Goal: Navigation & Orientation: Find specific page/section

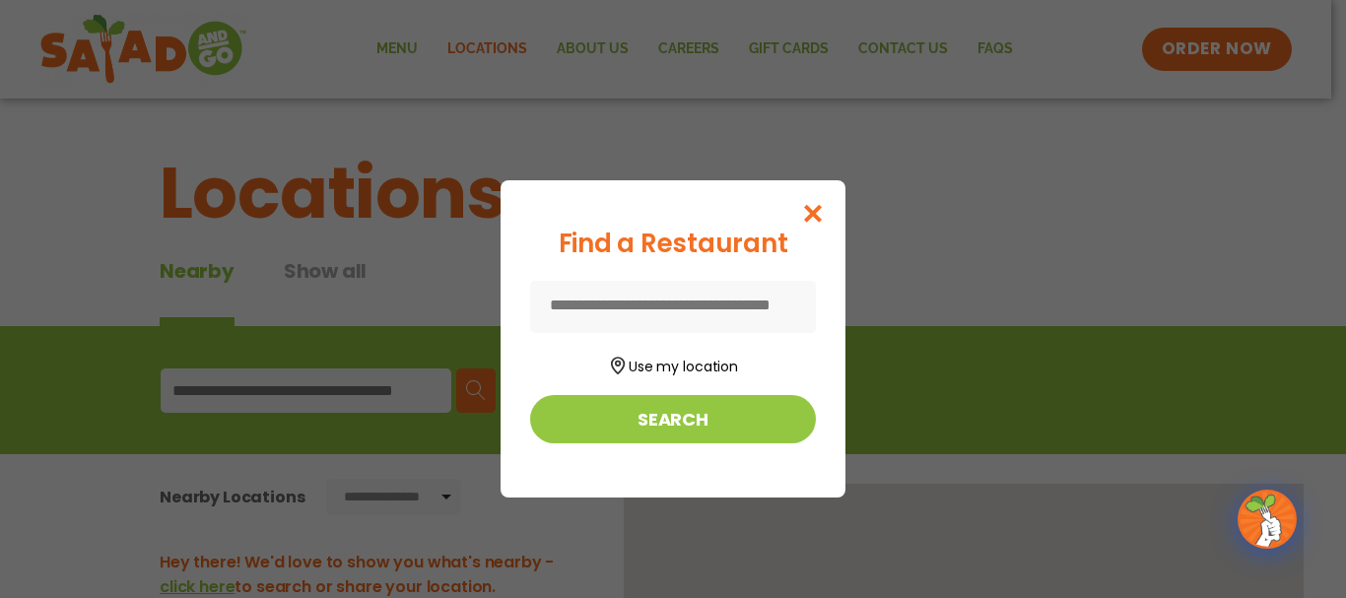
click at [660, 305] on input at bounding box center [673, 307] width 286 height 52
type input "*****"
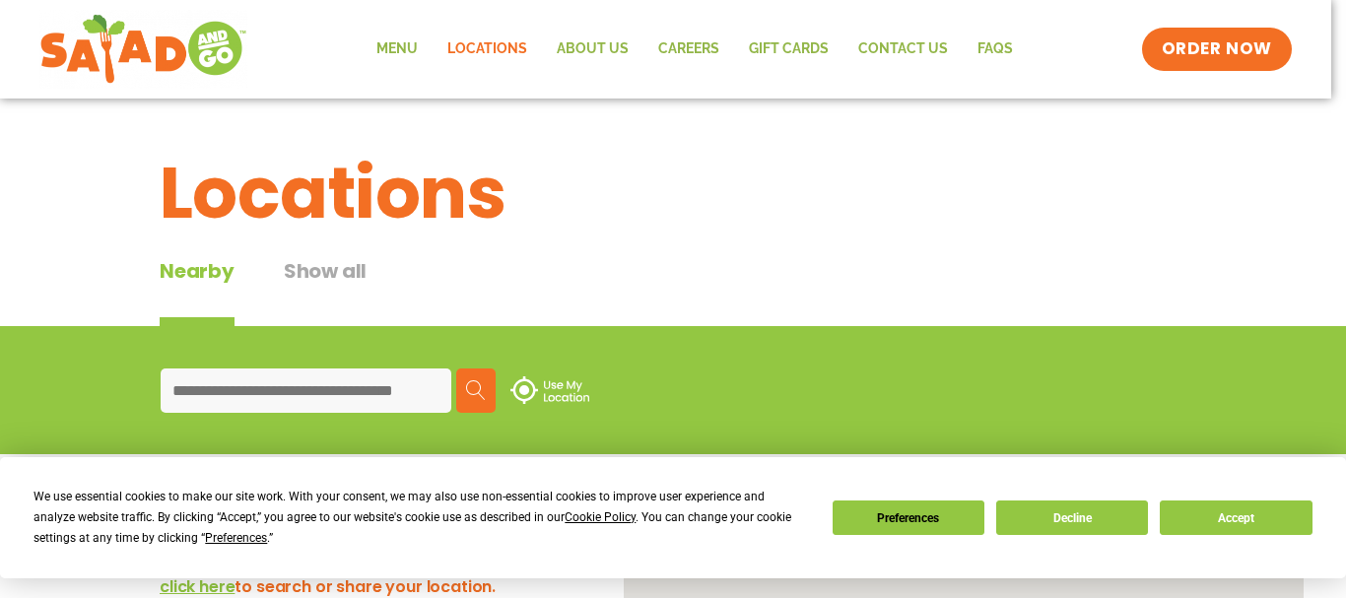
type input "*****"
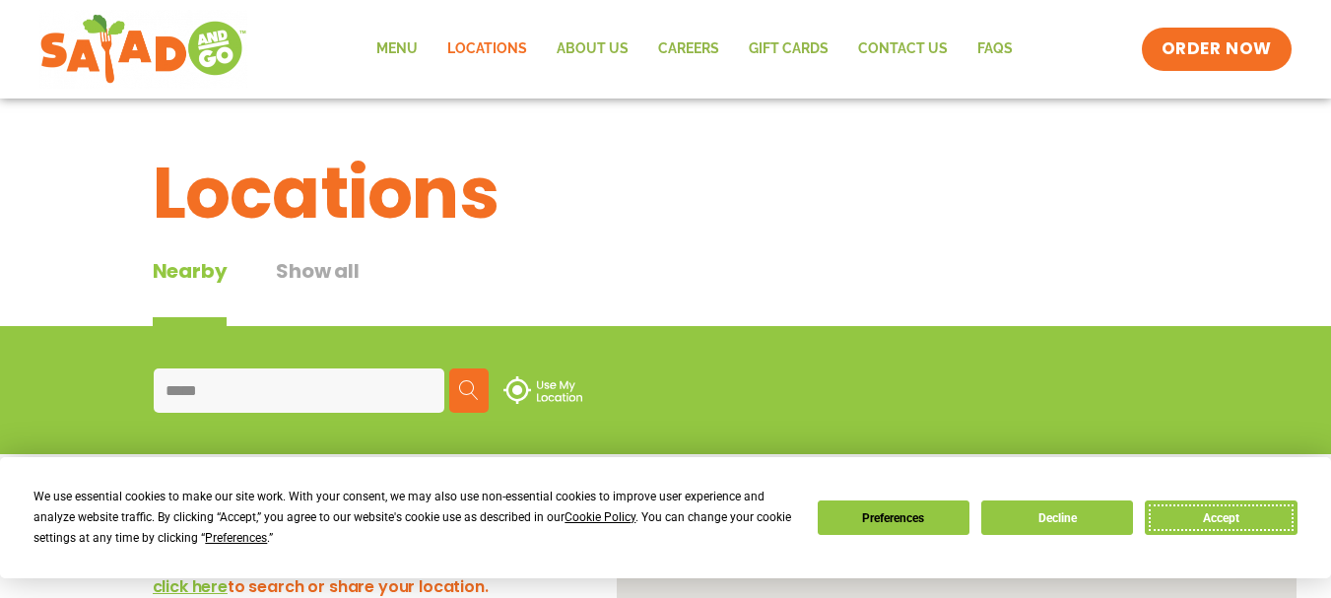
click at [1234, 514] on button "Accept" at bounding box center [1221, 518] width 152 height 34
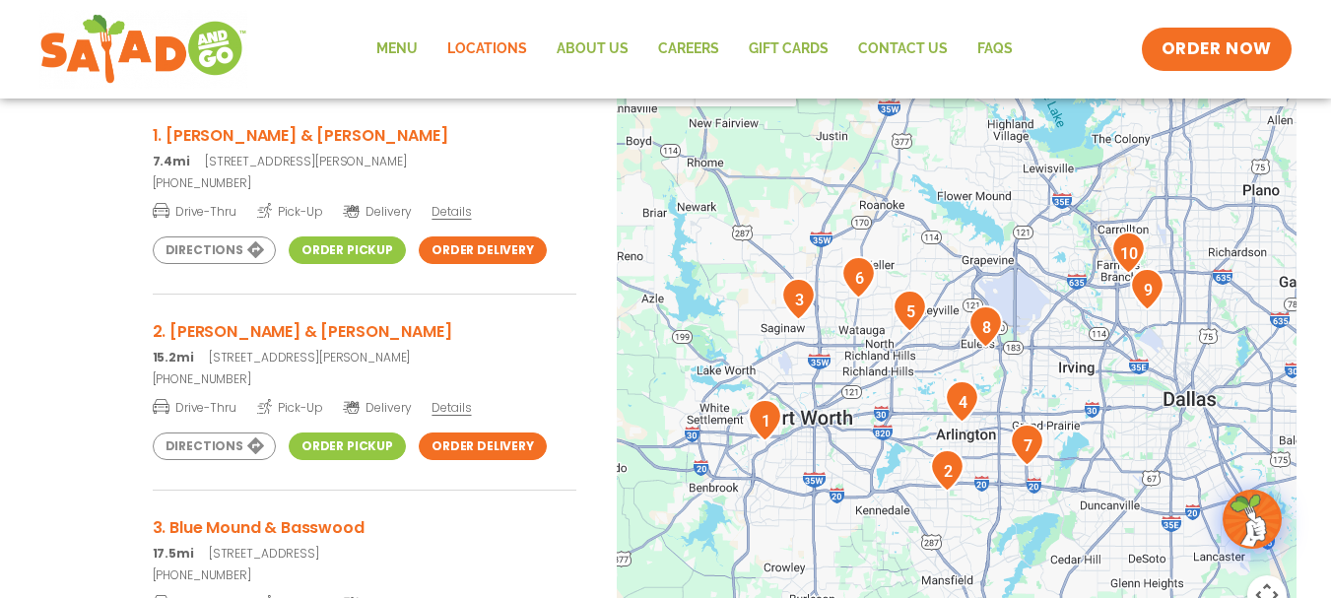
scroll to position [394, 0]
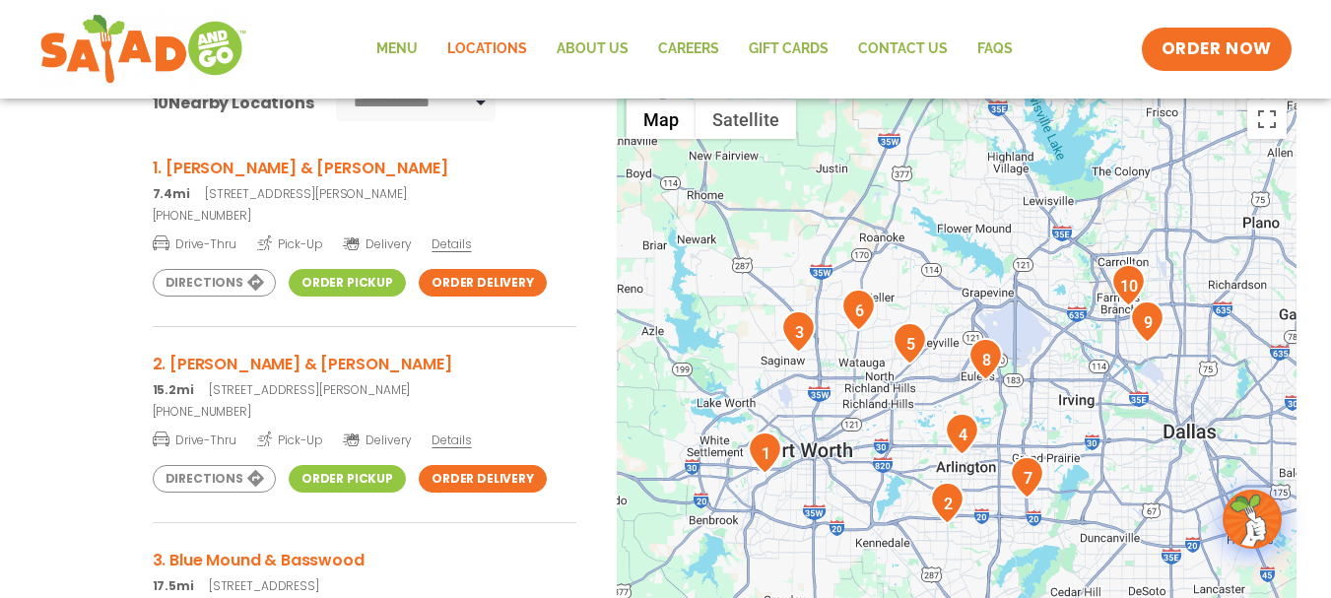
click at [768, 448] on img "1" at bounding box center [765, 453] width 34 height 42
click at [446, 247] on span "Details" at bounding box center [451, 244] width 39 height 17
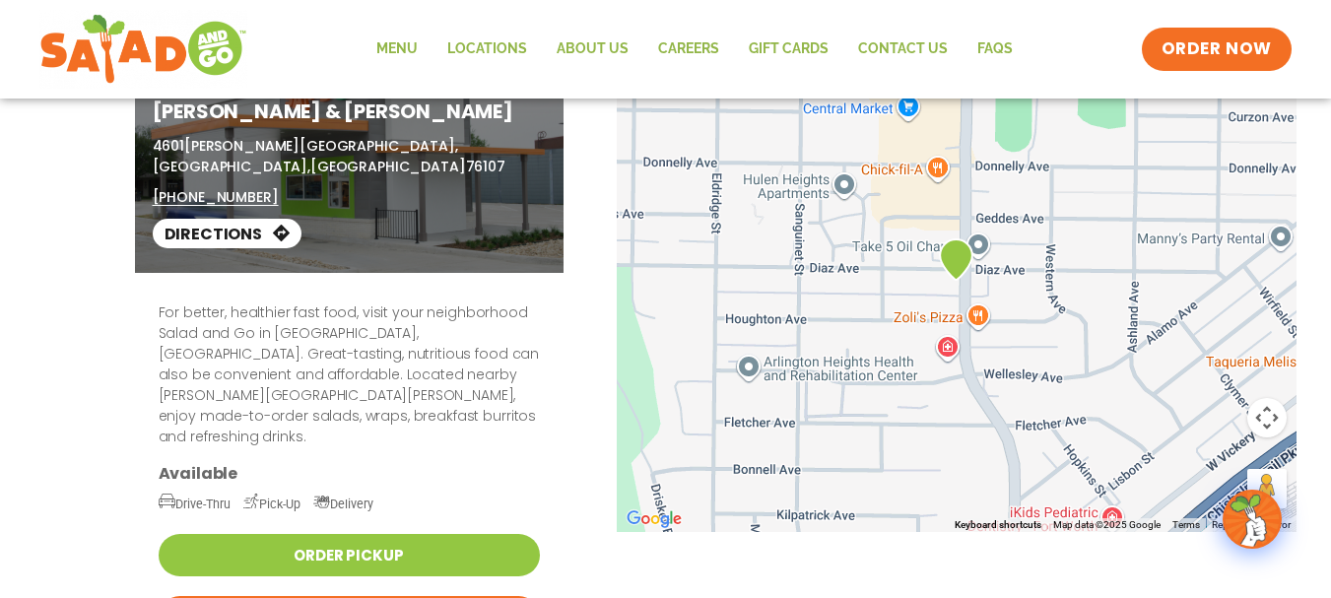
drag, startPoint x: 934, startPoint y: 292, endPoint x: 906, endPoint y: 323, distance: 42.6
click at [906, 323] on div "For better, healthier fast food, visit your neighborhood Salad and Go in Fort W…" at bounding box center [666, 606] width 1074 height 666
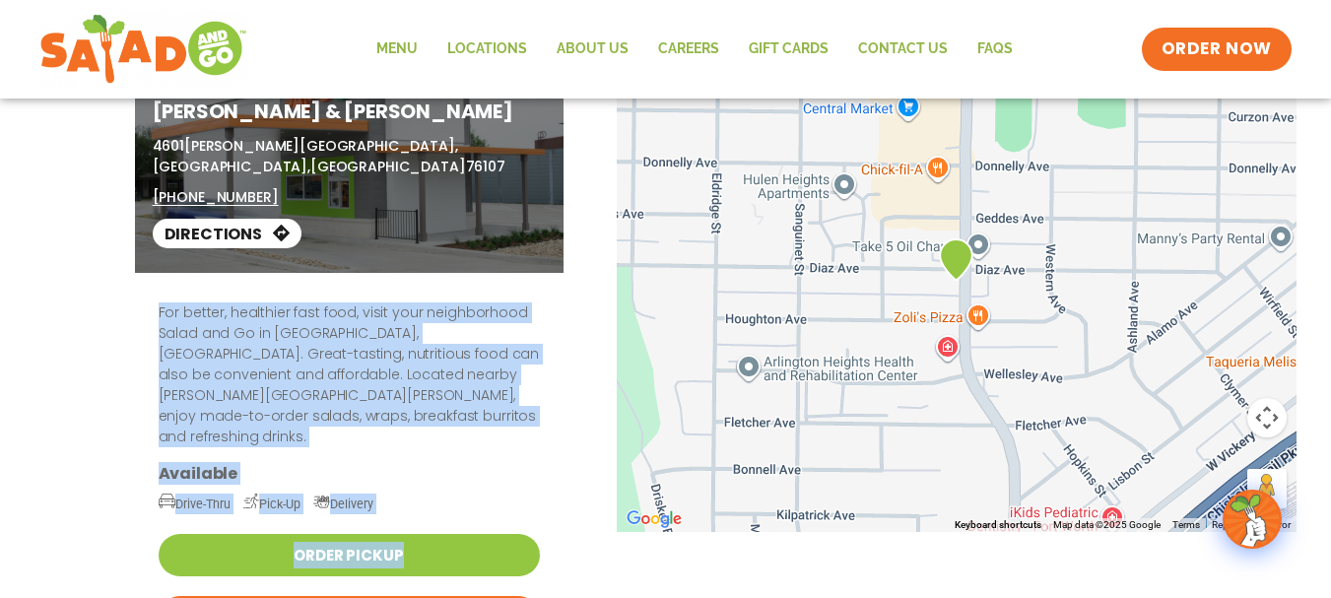
drag, startPoint x: 1058, startPoint y: 240, endPoint x: 1065, endPoint y: 276, distance: 36.1
click at [1065, 276] on div "Go Back Diaz & Hulen 4601 Diaz Avenue, Fort Worth, TX 76107 (682) 200-1948 Dire…" at bounding box center [665, 485] width 1331 height 910
click at [537, 397] on div "For better, healthier fast food, visit your neighborhood Salad and Go in Fort W…" at bounding box center [349, 606] width 429 height 666
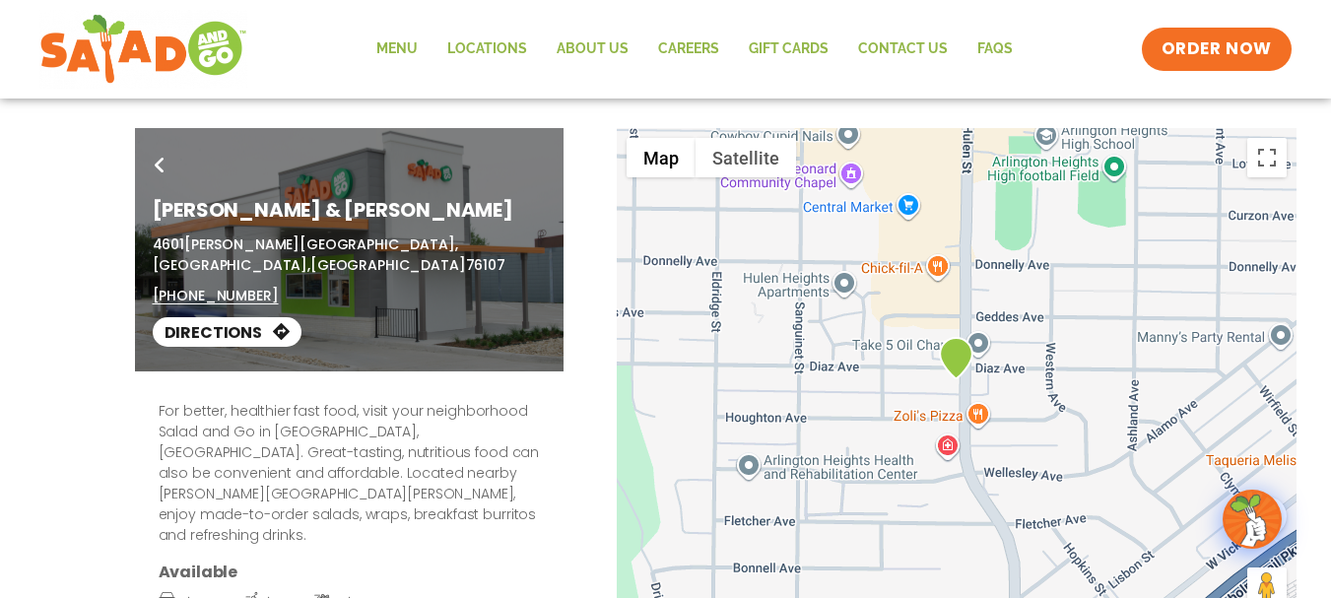
click at [156, 161] on icon at bounding box center [160, 166] width 10 height 16
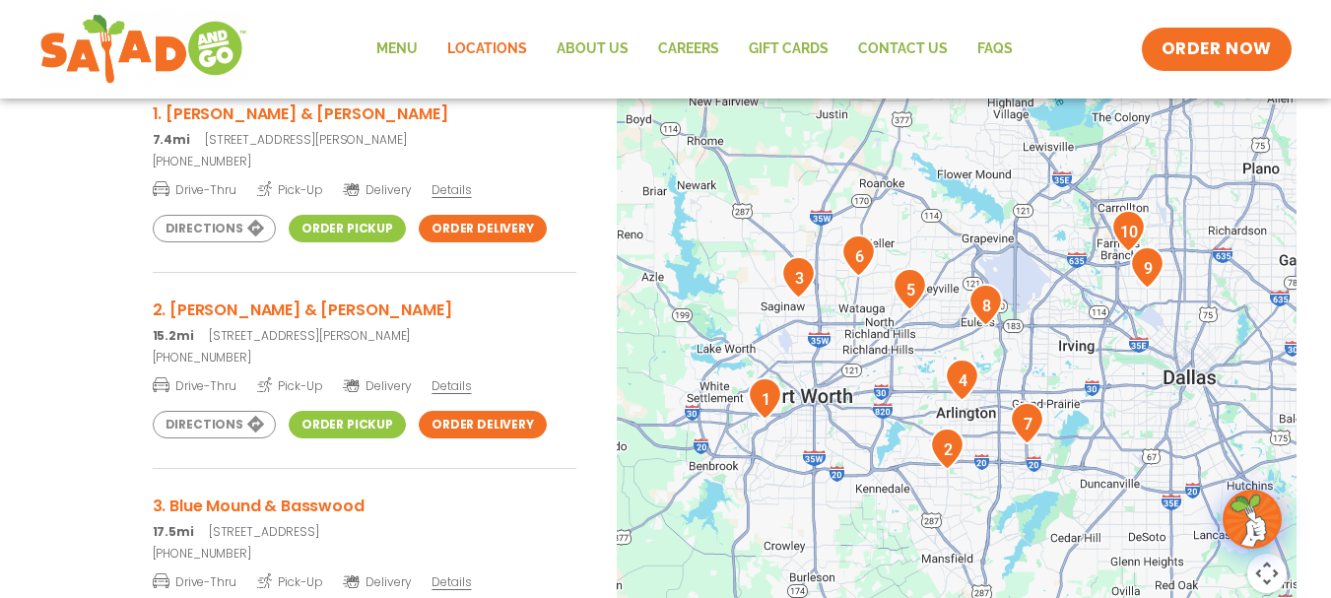
scroll to position [493, 0]
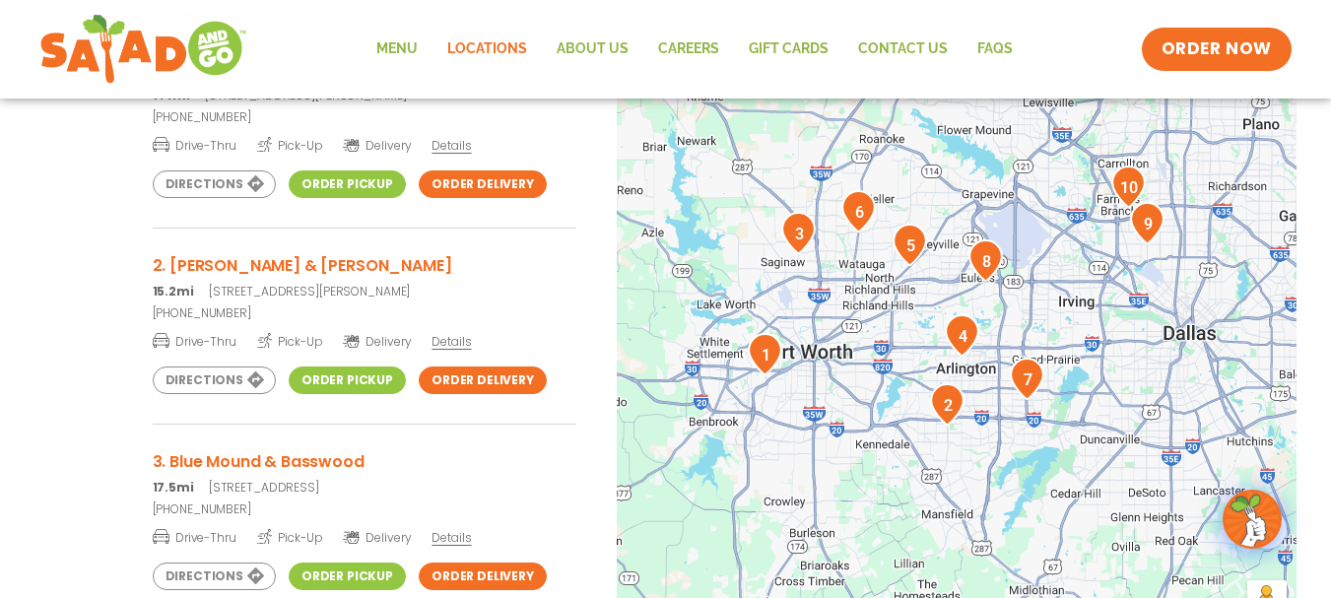
click at [956, 440] on div at bounding box center [957, 317] width 680 height 652
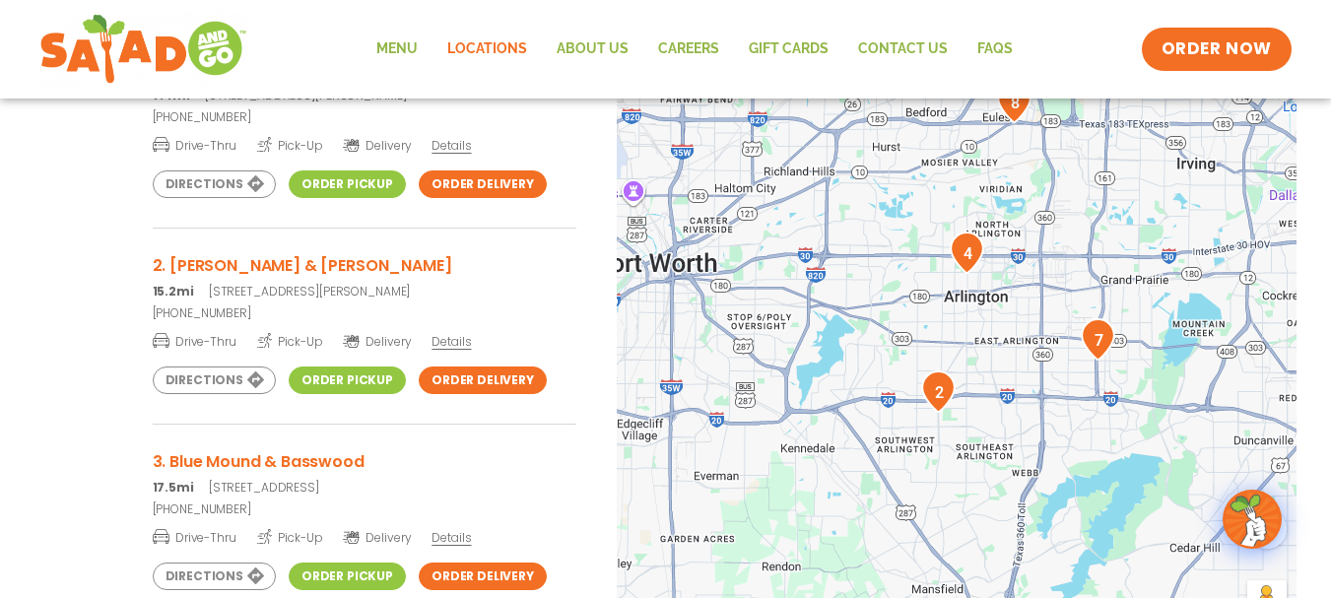
click at [957, 440] on div at bounding box center [957, 317] width 680 height 652
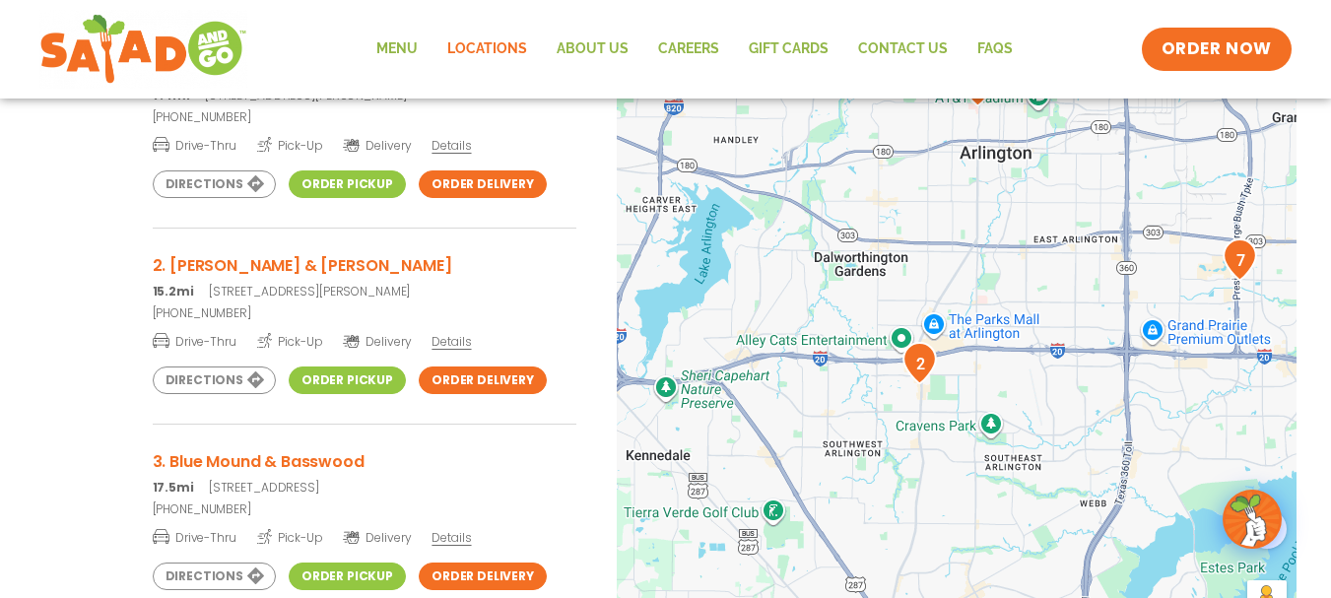
click at [936, 397] on div at bounding box center [957, 317] width 680 height 652
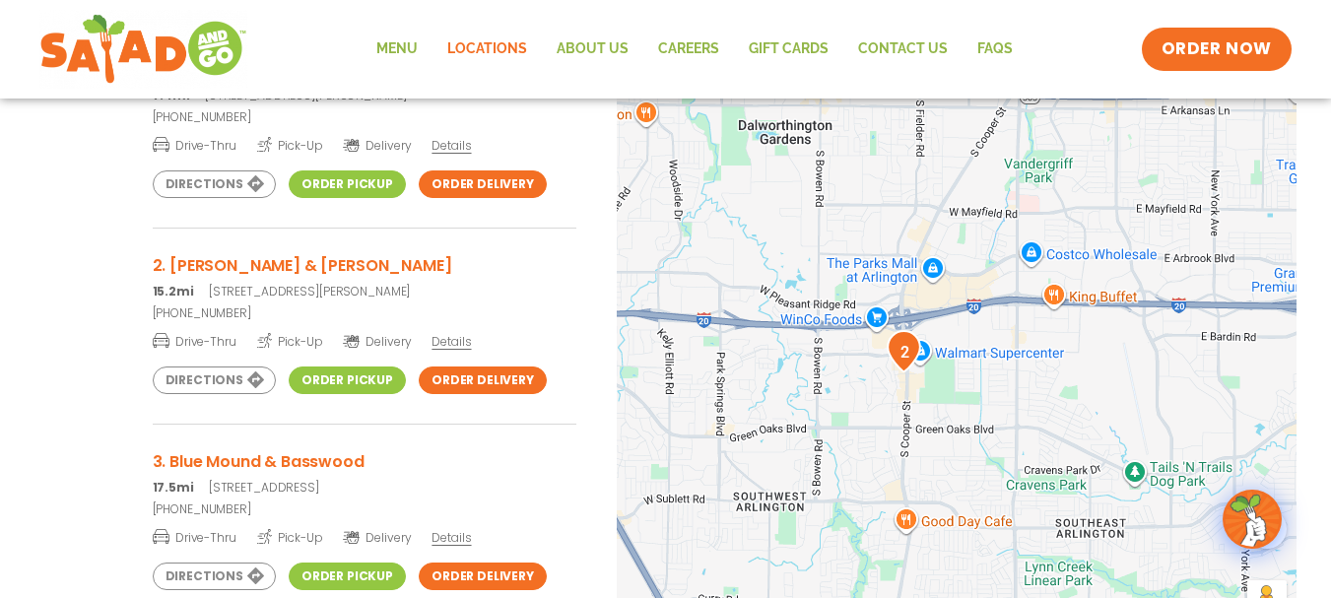
click at [873, 378] on div at bounding box center [957, 317] width 680 height 652
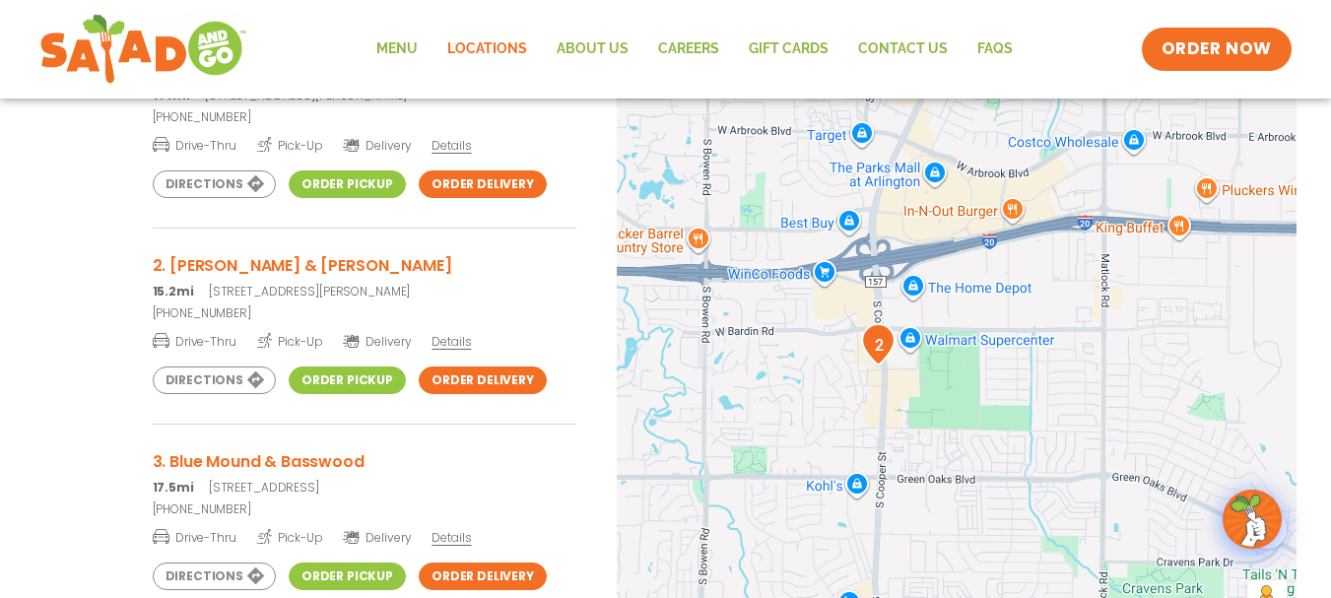
click at [851, 388] on div at bounding box center [957, 317] width 680 height 652
click at [859, 384] on div at bounding box center [957, 317] width 680 height 652
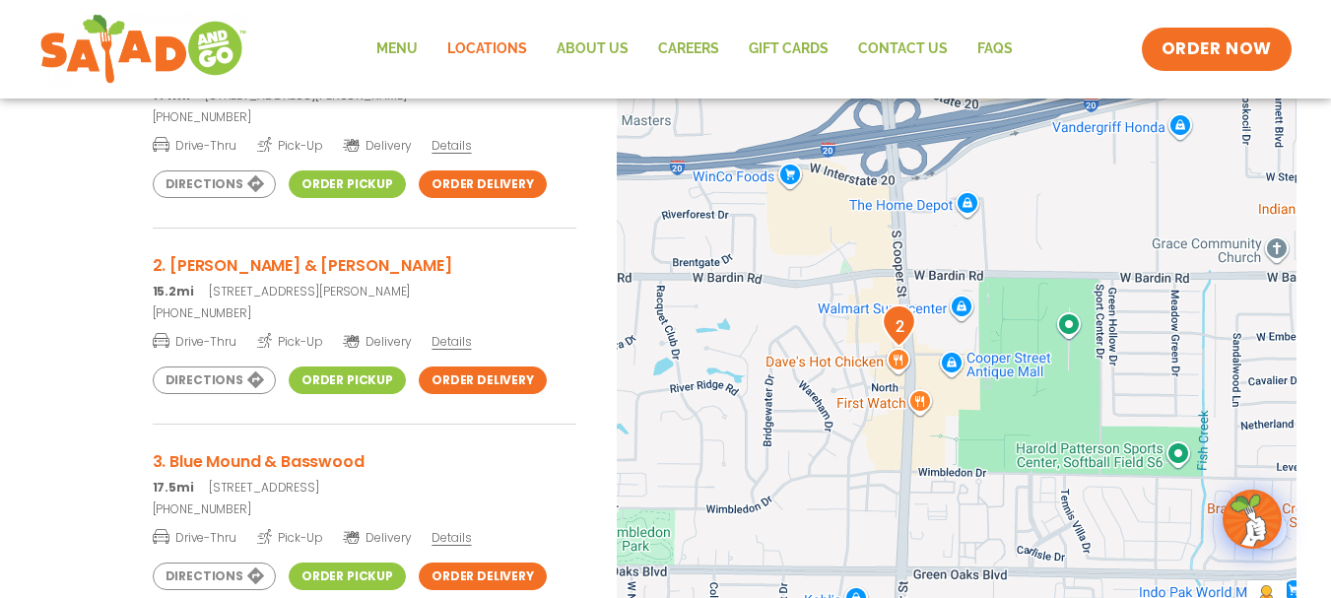
click at [853, 340] on div at bounding box center [957, 317] width 680 height 652
click at [855, 340] on div at bounding box center [957, 317] width 680 height 652
